Goal: Transaction & Acquisition: Book appointment/travel/reservation

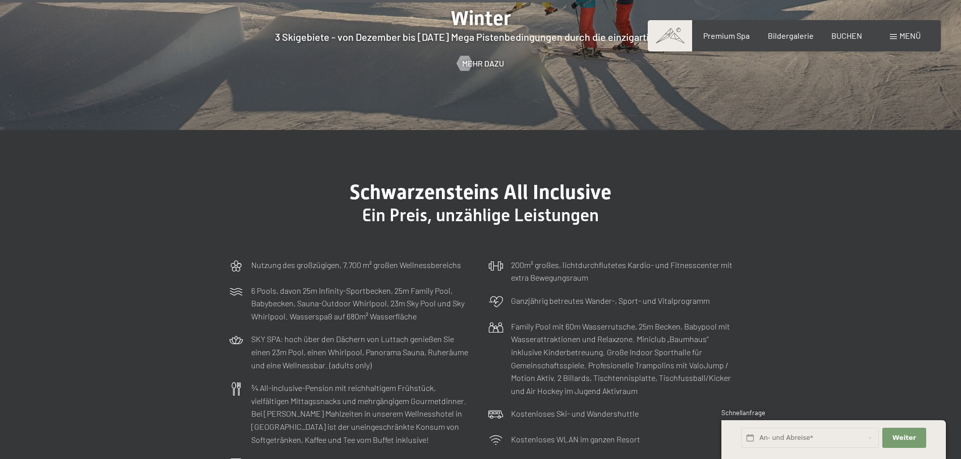
scroll to position [2722, 0]
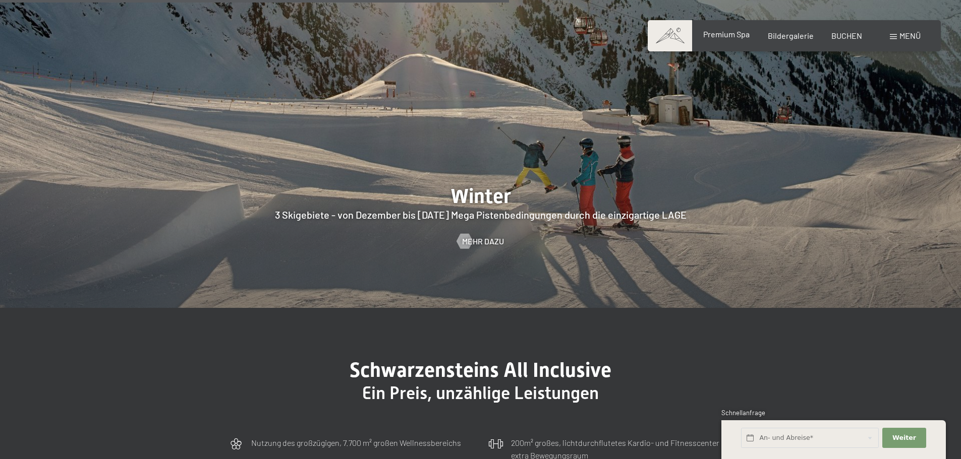
click at [742, 39] on div "Premium Spa" at bounding box center [726, 34] width 46 height 11
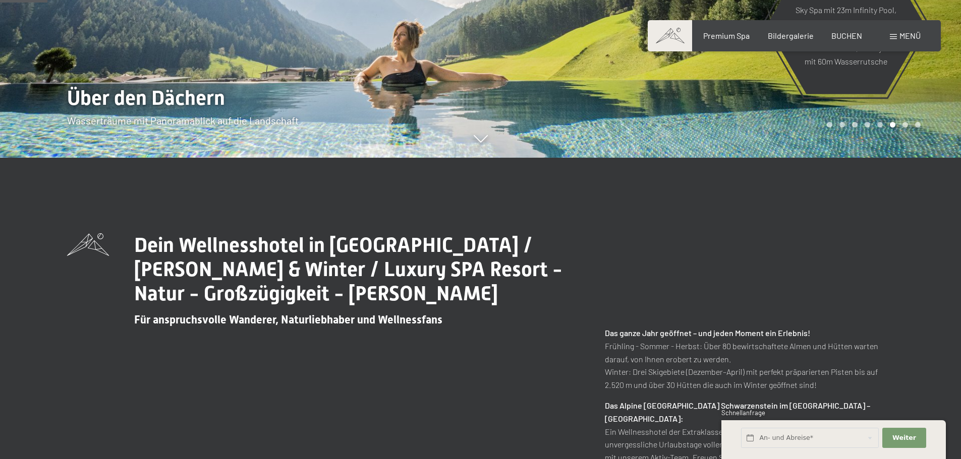
scroll to position [0, 0]
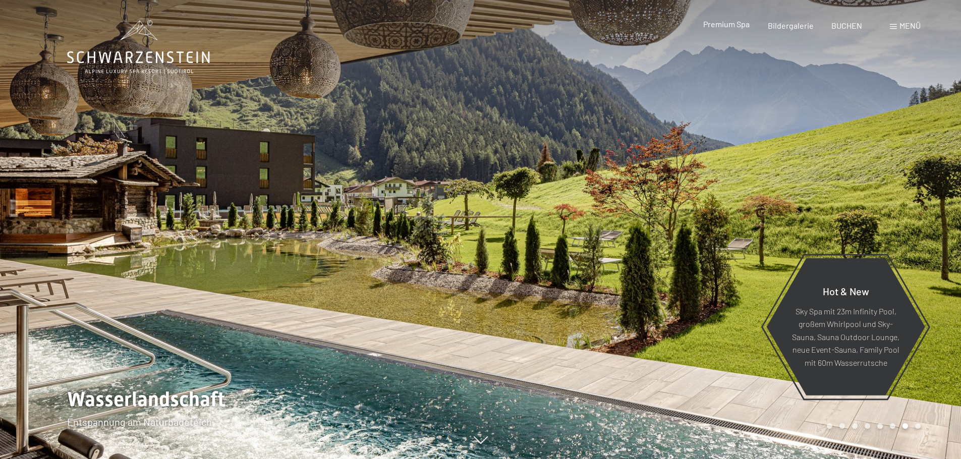
click at [721, 27] on span "Premium Spa" at bounding box center [726, 24] width 46 height 10
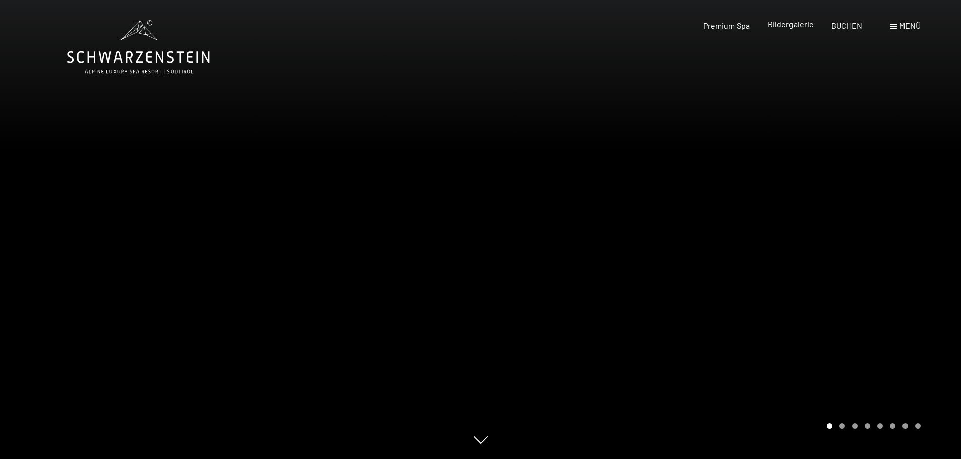
click at [797, 26] on span "Bildergalerie" at bounding box center [791, 24] width 46 height 10
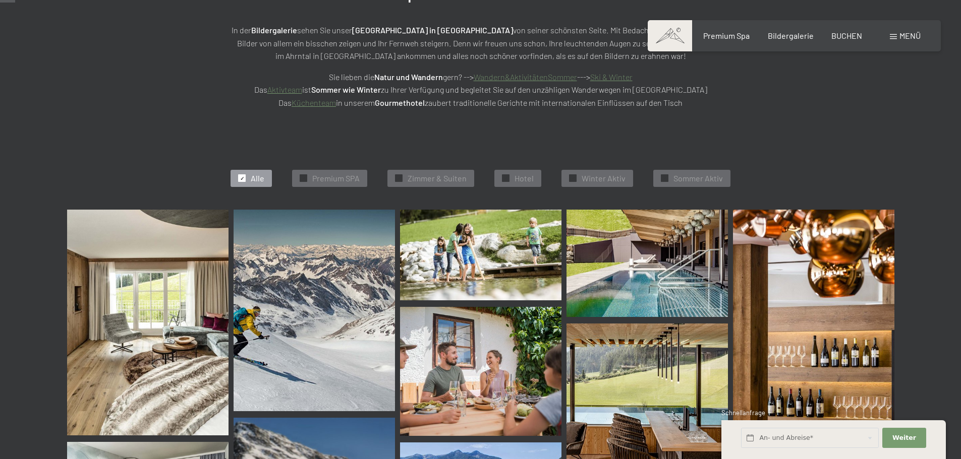
scroll to position [202, 0]
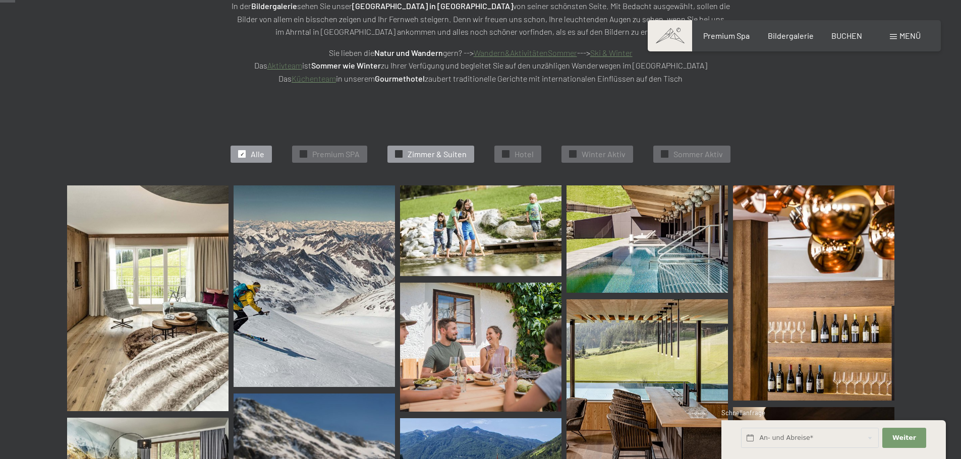
click at [417, 155] on span "Zimmer & Suiten" at bounding box center [436, 154] width 59 height 11
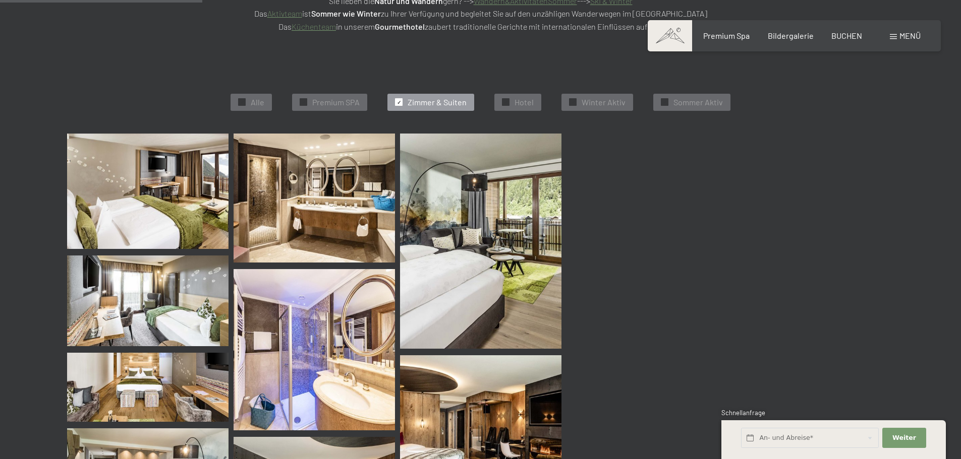
scroll to position [254, 0]
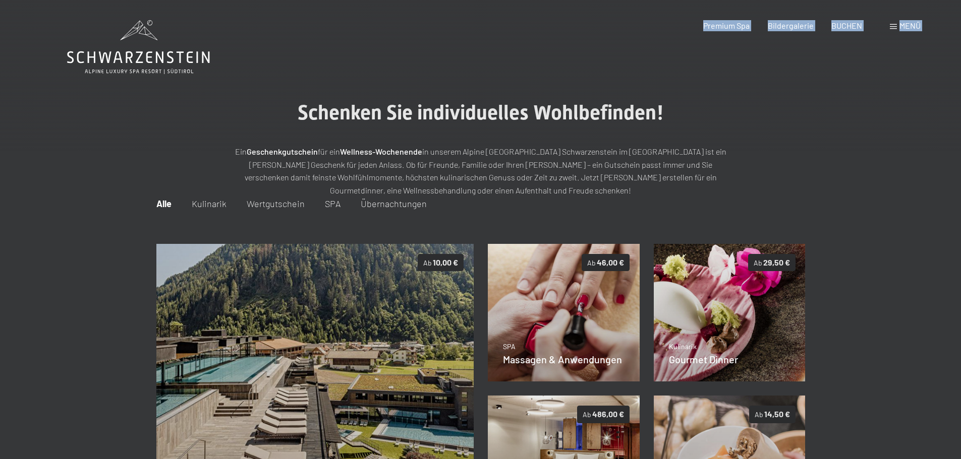
drag, startPoint x: 191, startPoint y: 75, endPoint x: 73, endPoint y: 57, distance: 119.2
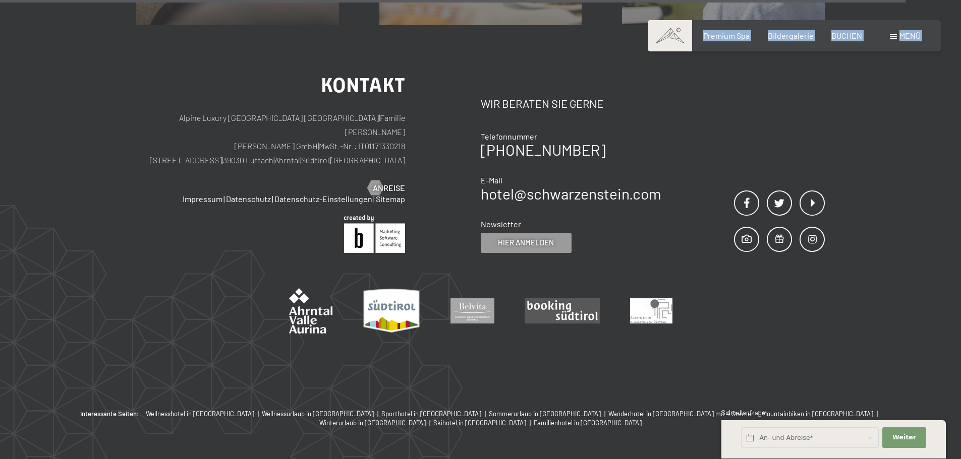
scroll to position [824, 0]
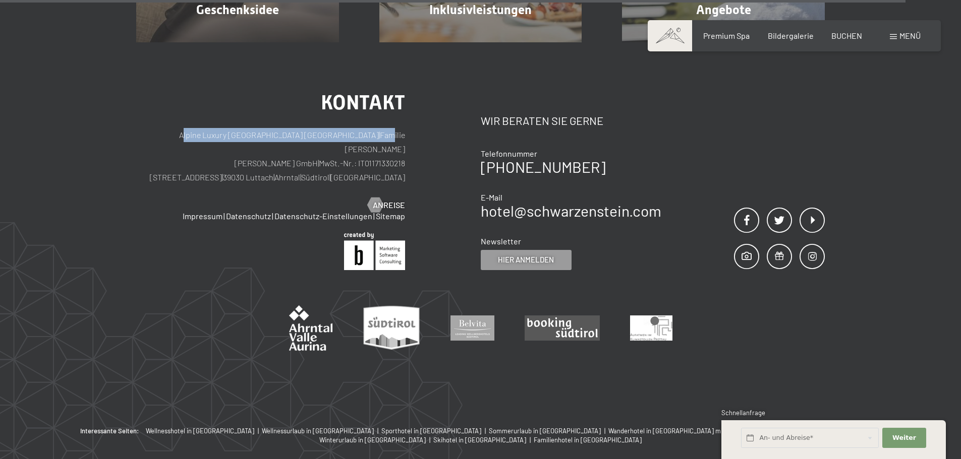
drag, startPoint x: 173, startPoint y: 136, endPoint x: 343, endPoint y: 133, distance: 170.5
click at [343, 133] on p "Alpine Luxury SPA Resort SCHWARZENSTEIN | Familie Zimmerhofer Otmar Zimmerhofer…" at bounding box center [270, 156] width 269 height 56
